Goal: Information Seeking & Learning: Find specific fact

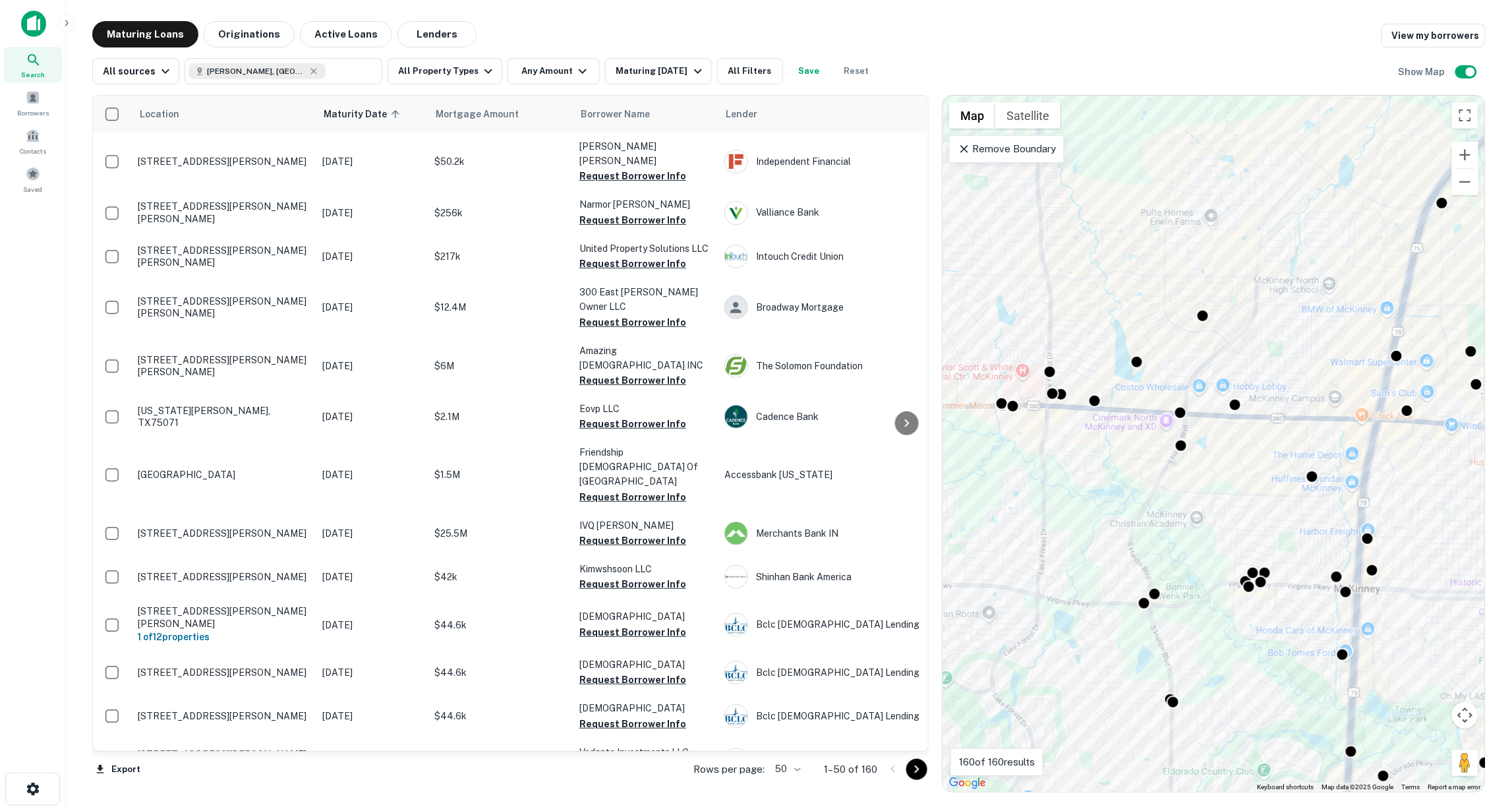
drag, startPoint x: 1235, startPoint y: 519, endPoint x: 1292, endPoint y: 442, distance: 95.8
click at [1292, 442] on div "To activate drag with keyboard, press Alt + Enter. Once in keyboard drag state,…" at bounding box center [1214, 444] width 543 height 696
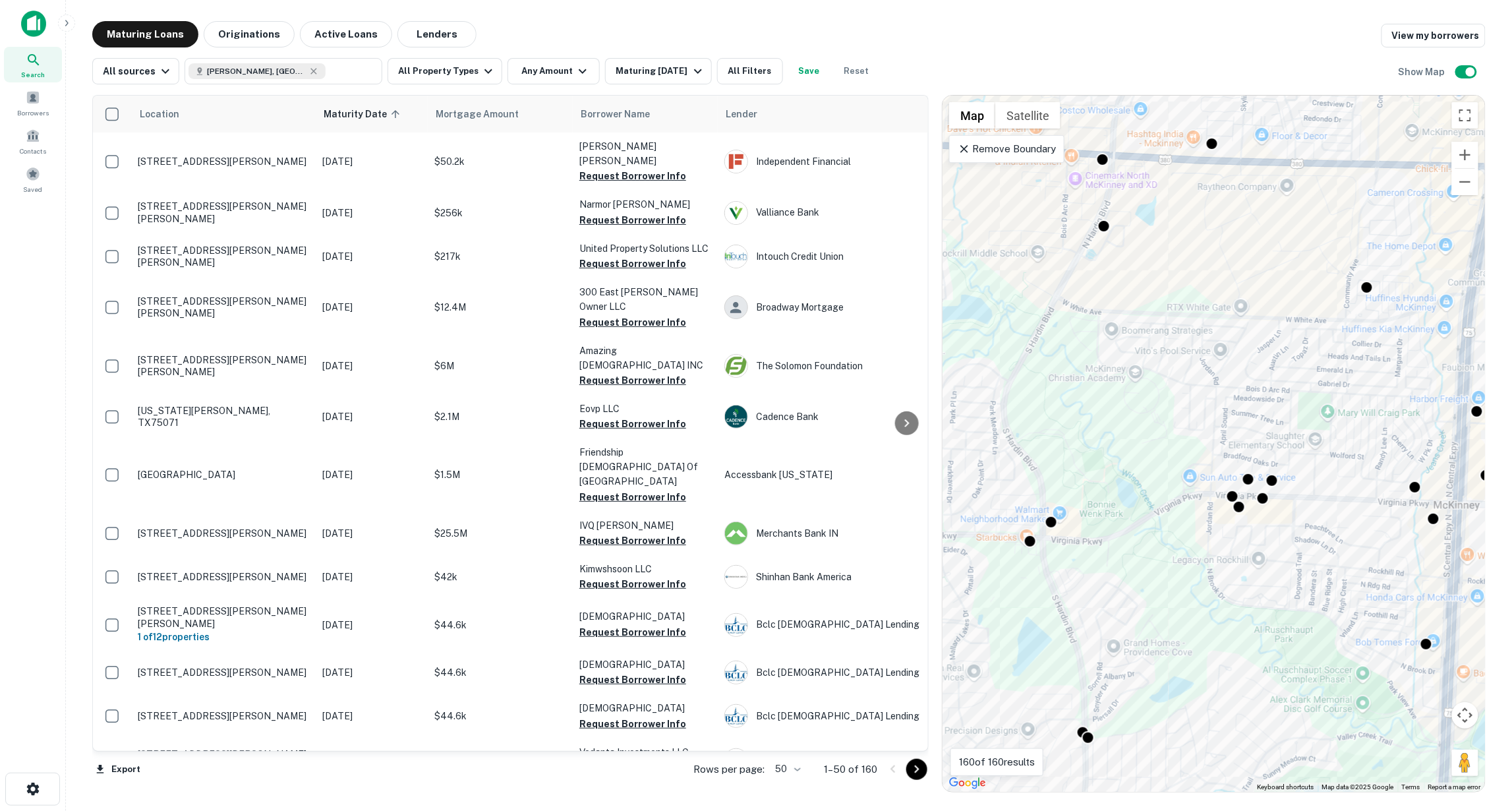
click at [1403, 476] on div "To activate drag with keyboard, press Alt + Enter. Once in keyboard drag state,…" at bounding box center [1214, 444] width 543 height 696
click at [1416, 489] on div at bounding box center [1415, 485] width 19 height 19
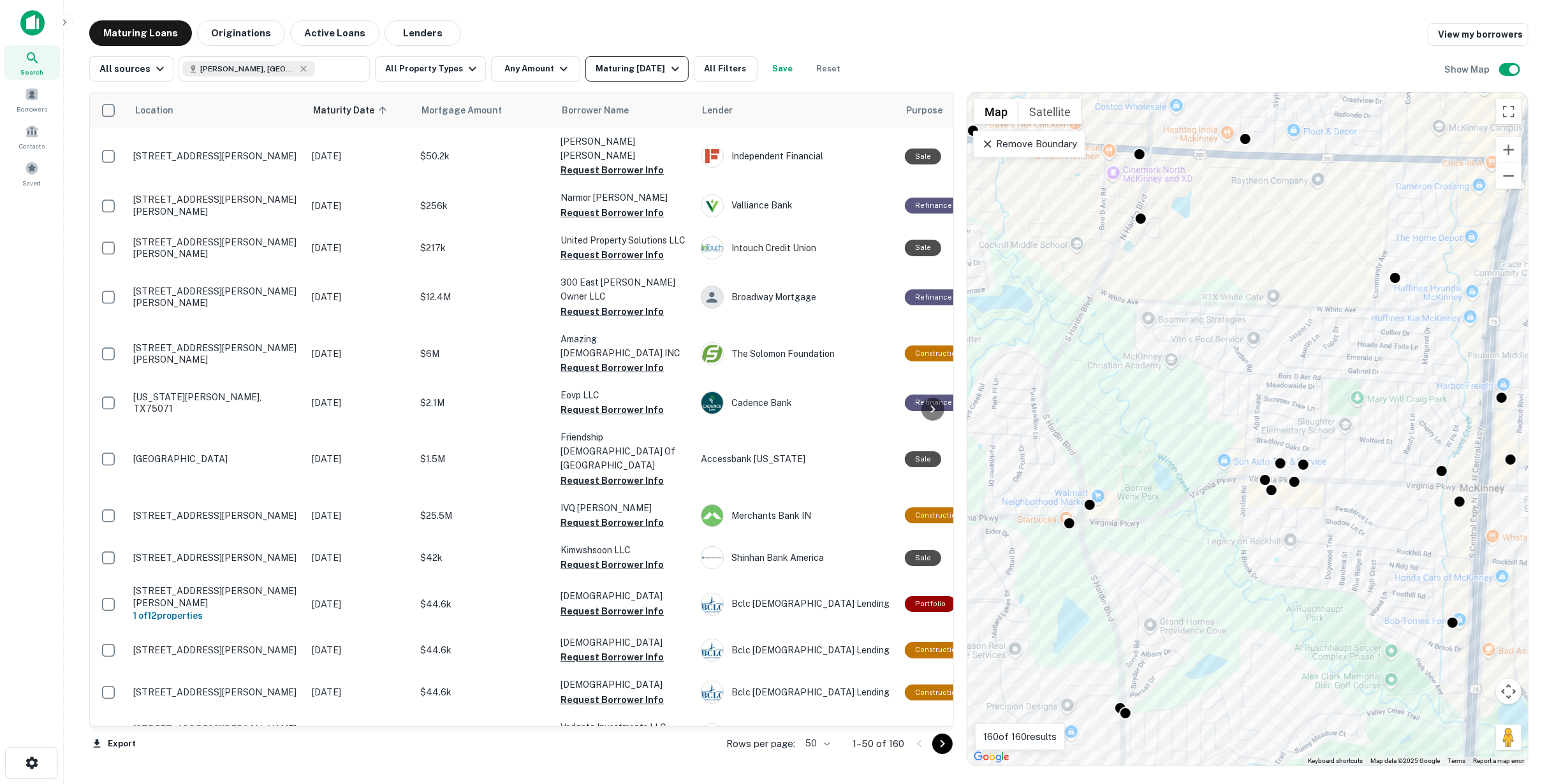
click at [618, 70] on div "Maturing [DATE]" at bounding box center [639, 69] width 87 height 15
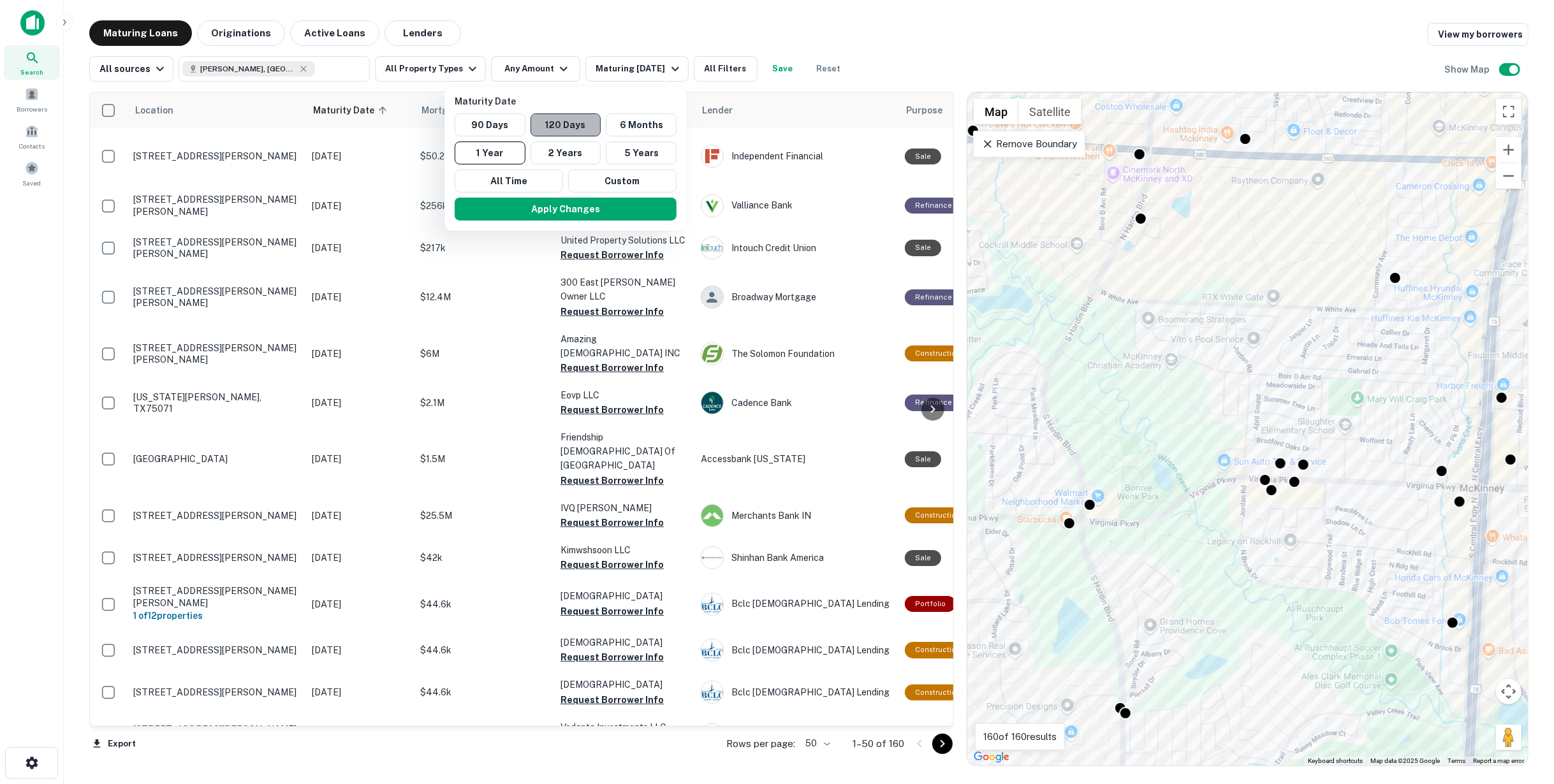
click at [540, 120] on button "120 Days" at bounding box center [566, 125] width 70 height 23
click at [630, 214] on button "Apply Changes" at bounding box center [579, 209] width 222 height 23
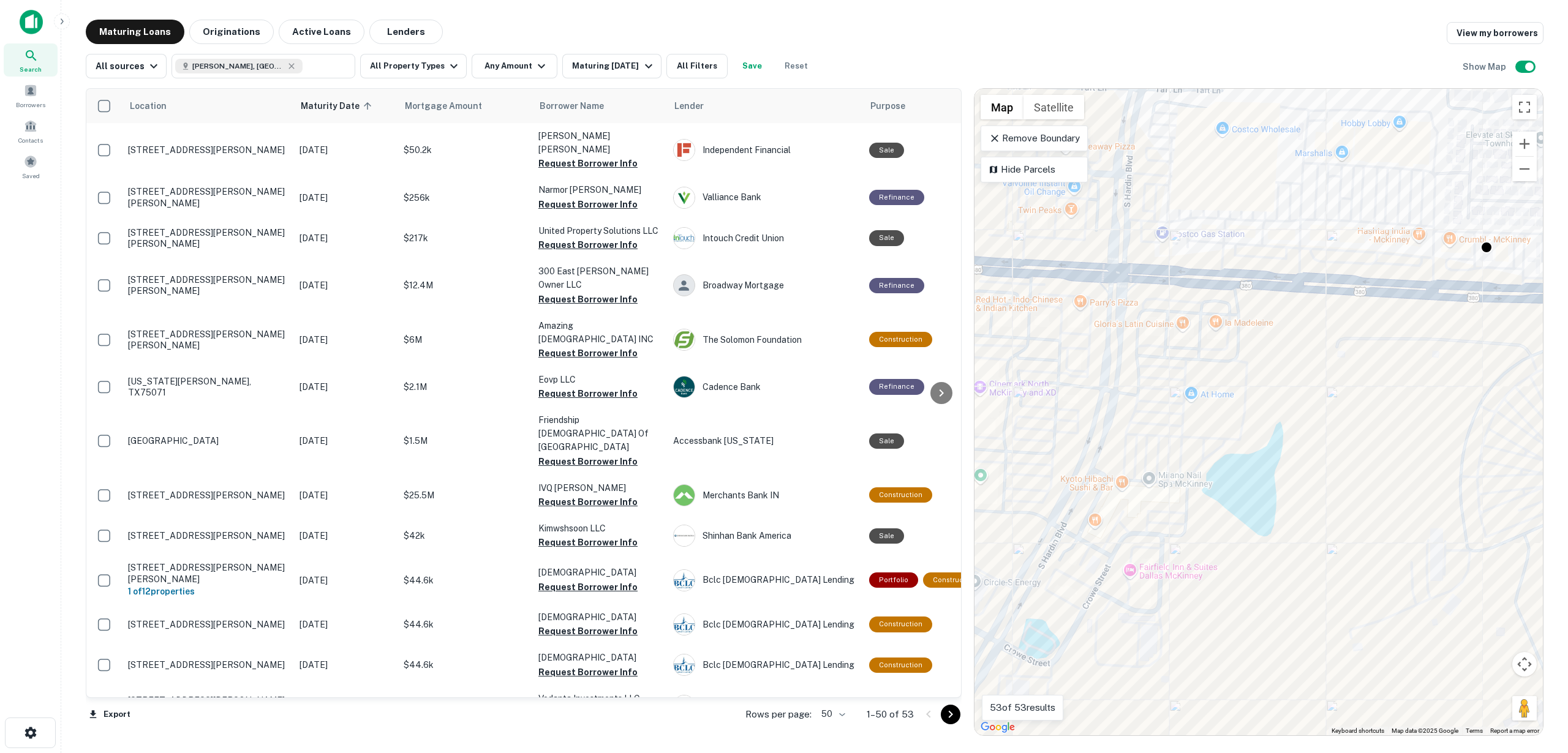
drag, startPoint x: 1303, startPoint y: 223, endPoint x: 1206, endPoint y: 256, distance: 102.5
click at [1206, 256] on div "To activate drag with keyboard, press Alt + Enter. Once in keyboard drag state,…" at bounding box center [1259, 412] width 569 height 646
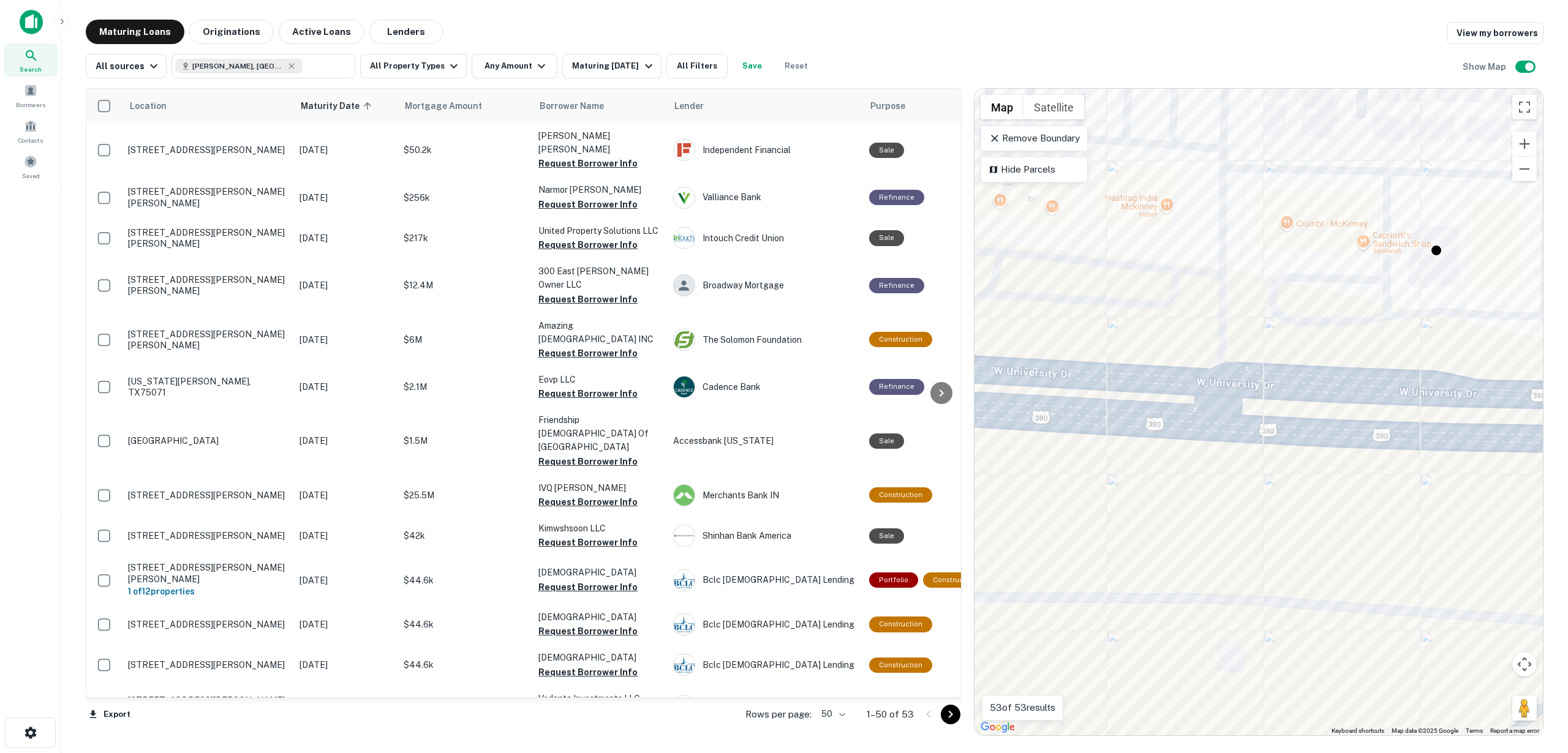
drag, startPoint x: 1484, startPoint y: 256, endPoint x: 1389, endPoint y: 261, distance: 95.1
click at [1391, 261] on div "To activate drag with keyboard, press Alt + Enter. Once in keyboard drag state,…" at bounding box center [1259, 412] width 569 height 646
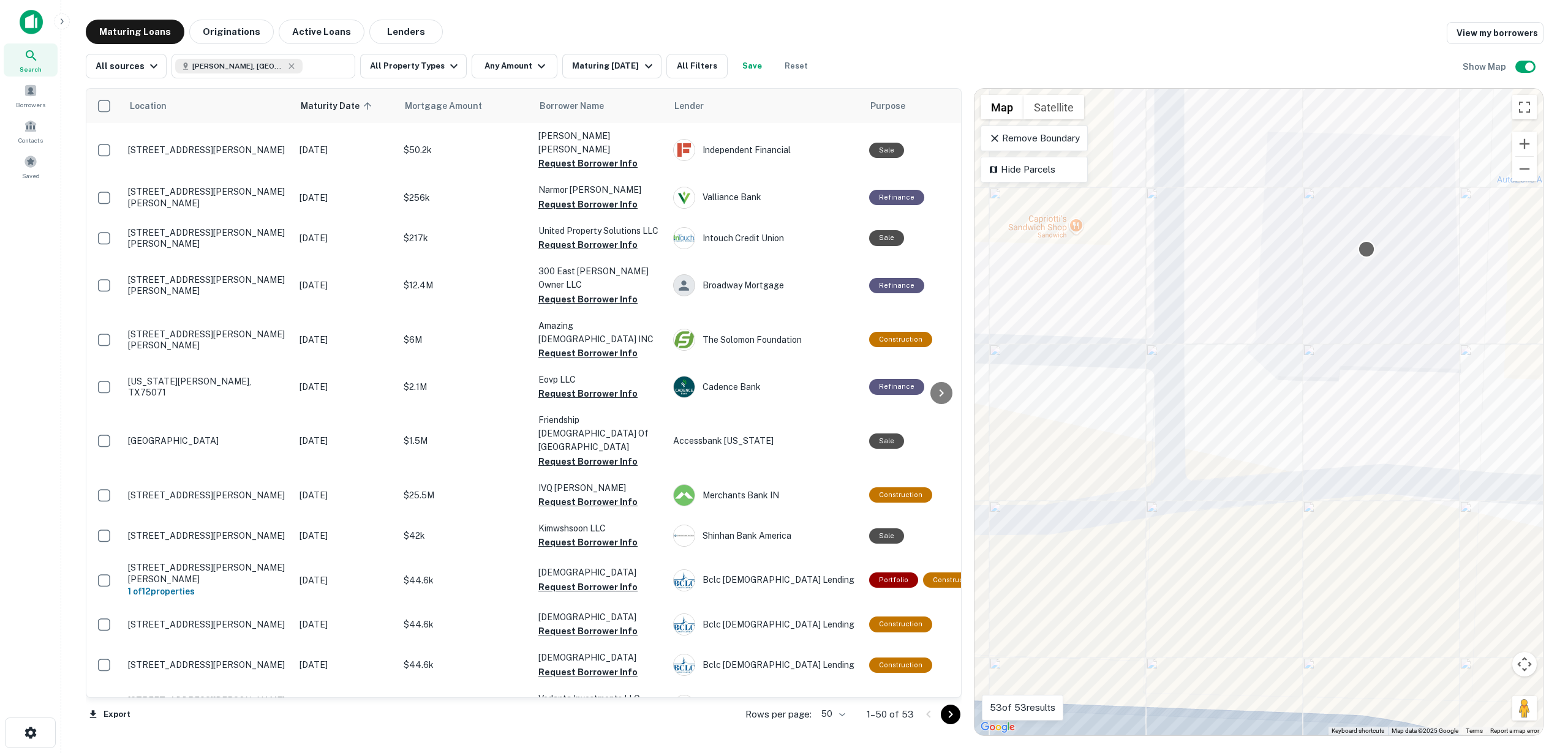
click at [1368, 252] on div at bounding box center [1367, 249] width 18 height 18
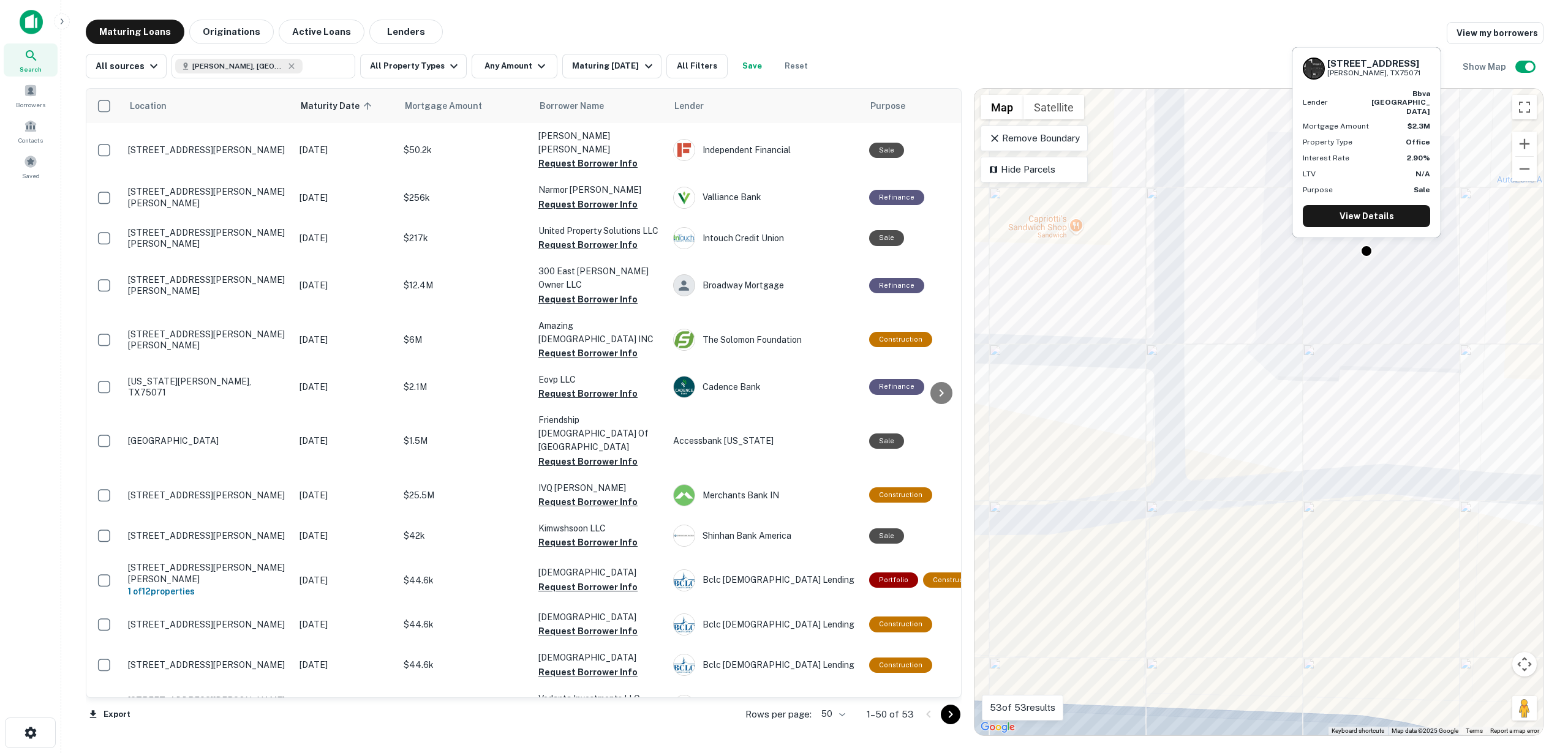
click at [1347, 69] on h6 "[STREET_ADDRESS]" at bounding box center [1374, 64] width 93 height 11
click at [1347, 69] on h6 "[STREET_ADDRESS]" at bounding box center [1374, 64] width 93 height 11
click at [1335, 69] on h6 "[STREET_ADDRESS]" at bounding box center [1374, 64] width 93 height 11
drag, startPoint x: 1328, startPoint y: 79, endPoint x: 1409, endPoint y: 89, distance: 81.6
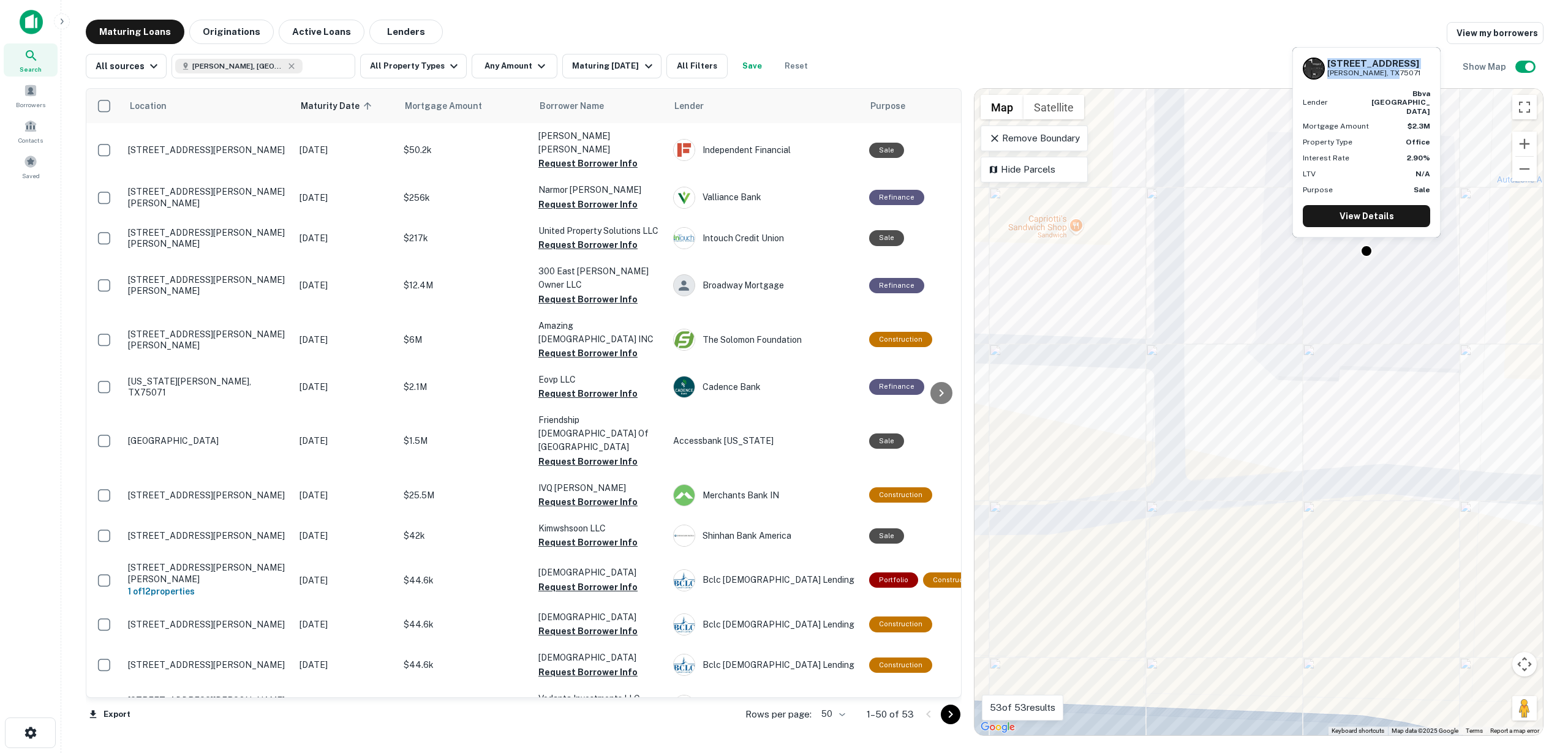
click at [1405, 79] on div "[STREET_ADDRESS][PERSON_NAME]" at bounding box center [1374, 68] width 93 height 21
copy div "[STREET_ADDRESS][PERSON_NAME]"
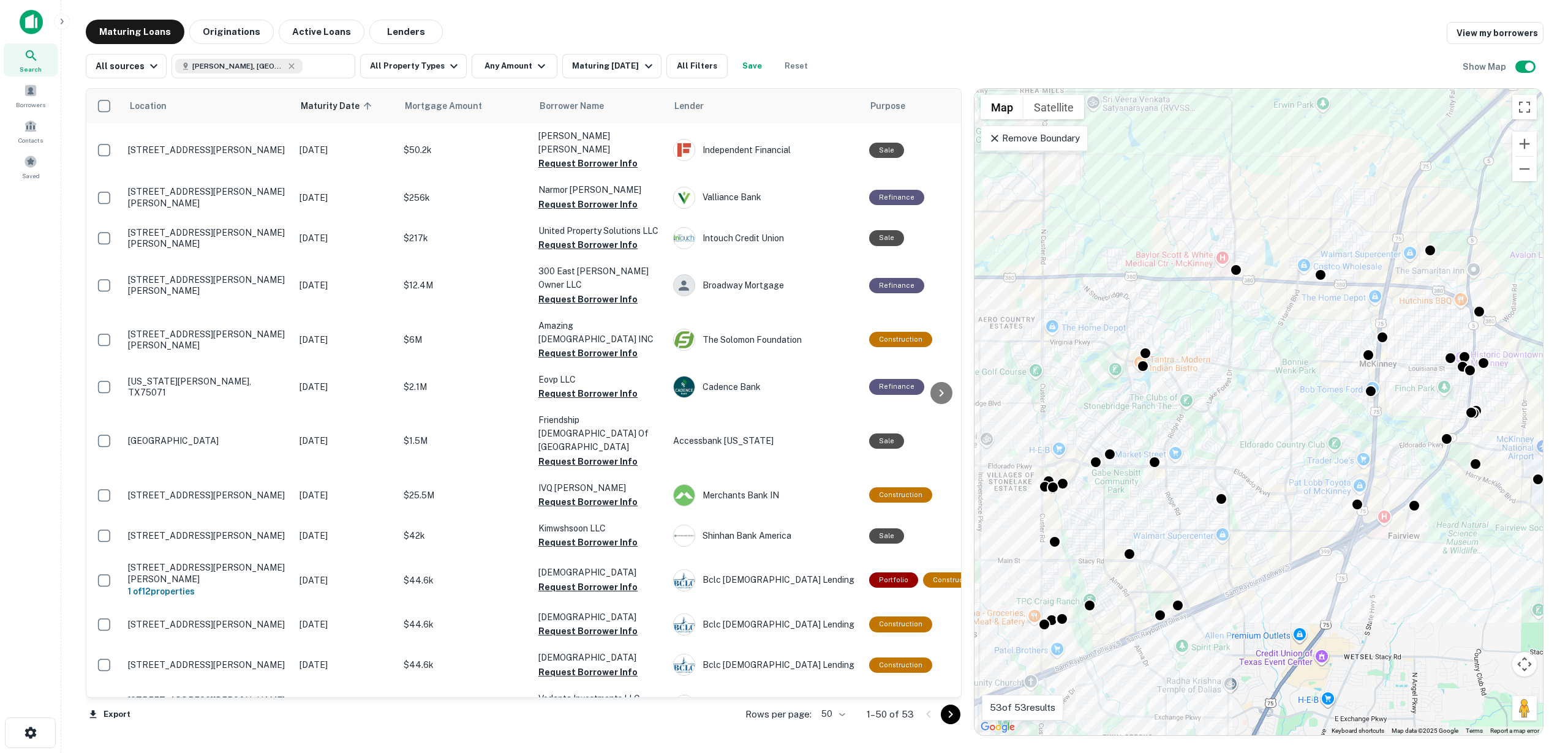
drag, startPoint x: 1436, startPoint y: 310, endPoint x: 1161, endPoint y: 298, distance: 275.3
click at [1161, 298] on div "To activate drag with keyboard, press Alt + Enter. Once in keyboard drag state,…" at bounding box center [1259, 412] width 569 height 646
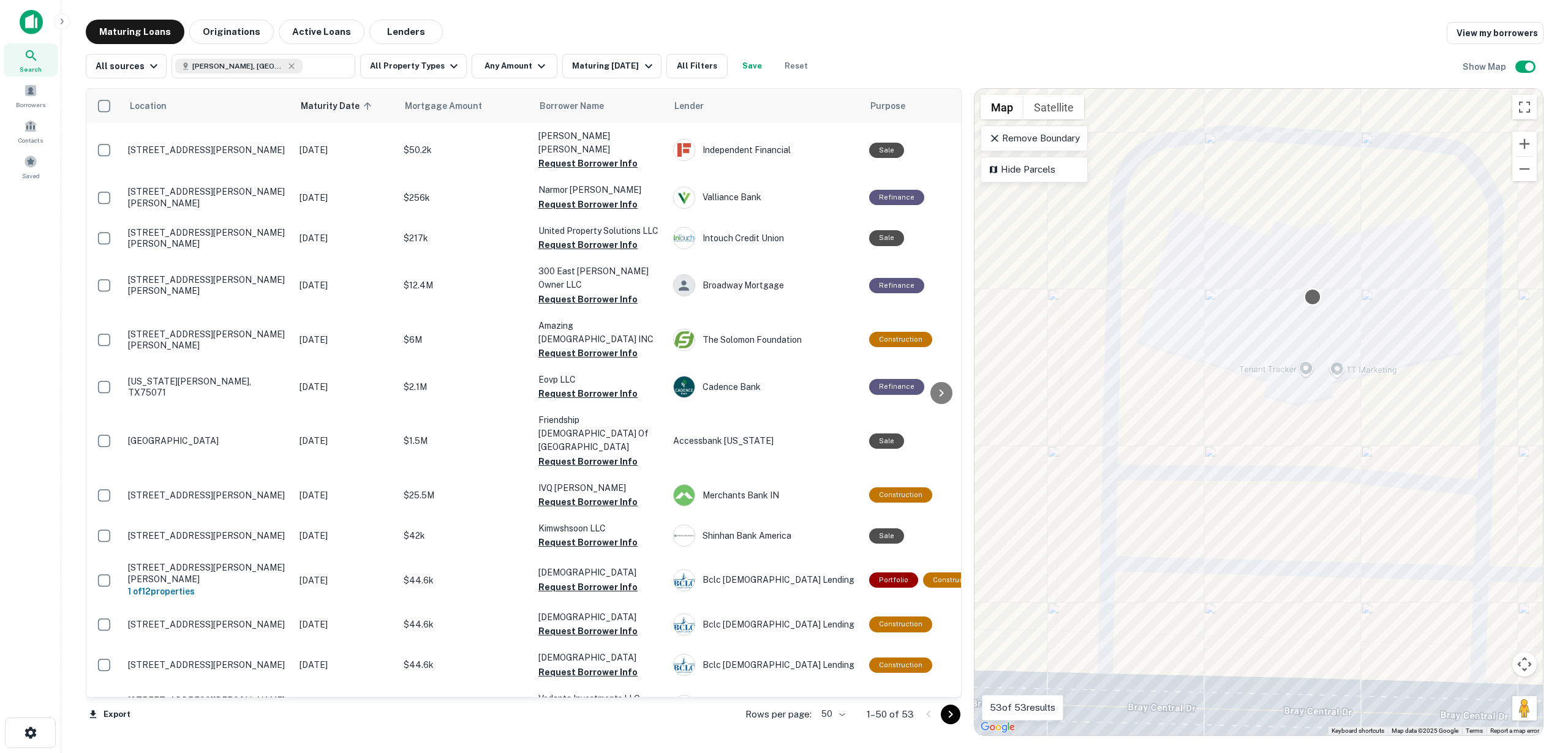
click at [1315, 295] on div at bounding box center [1312, 297] width 18 height 18
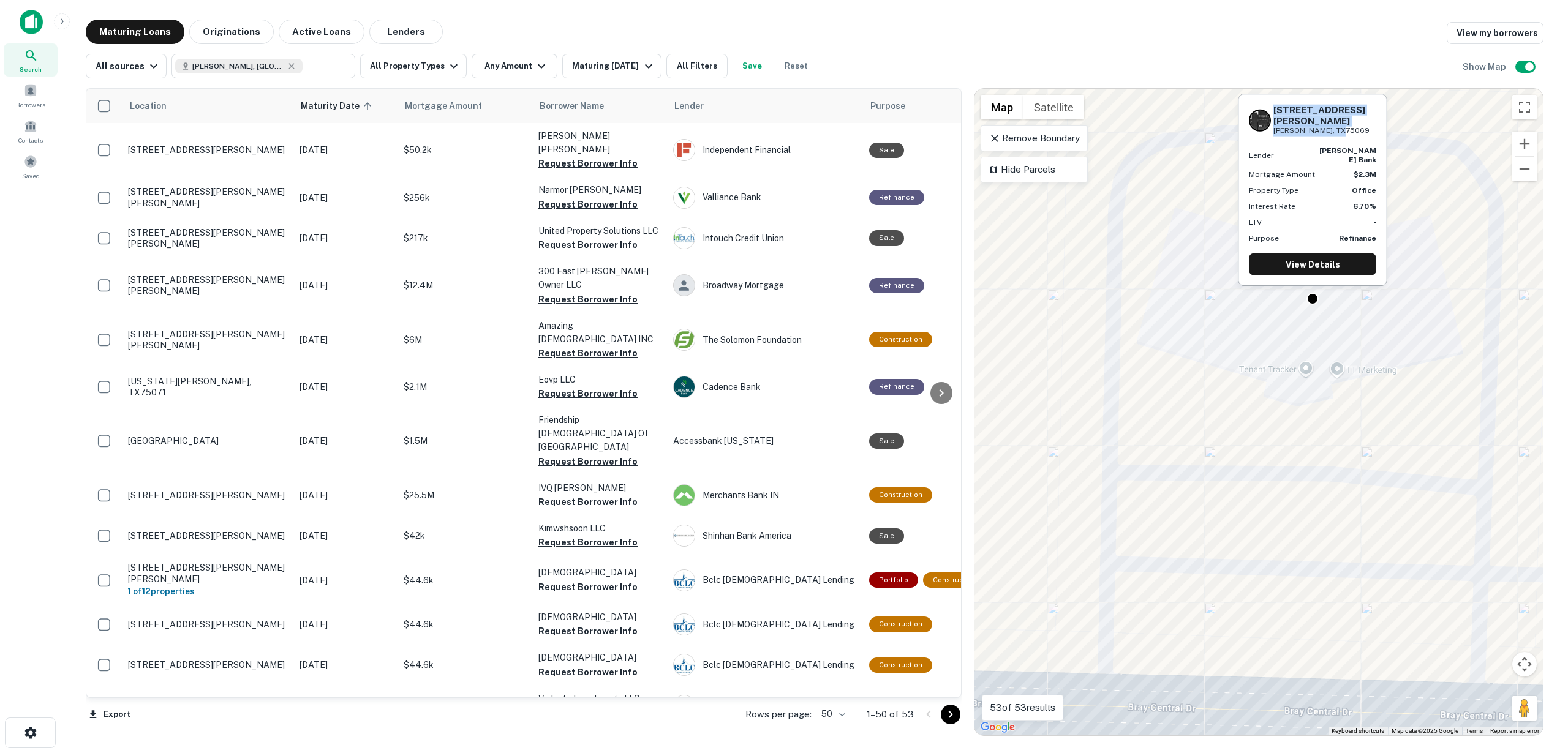
drag, startPoint x: 1275, startPoint y: 127, endPoint x: 1344, endPoint y: 143, distance: 70.8
click at [1344, 143] on div "[STREET_ADDRESS][PERSON_NAME][PERSON_NAME] [PERSON_NAME] bank Mortgage Amount $…" at bounding box center [1312, 189] width 147 height 190
copy div "[STREET_ADDRESS][PERSON_NAME][PERSON_NAME]"
